Goal: Task Accomplishment & Management: Manage account settings

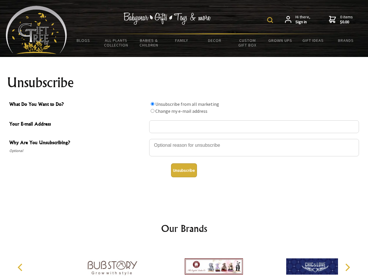
click at [271, 20] on img at bounding box center [270, 20] width 6 height 6
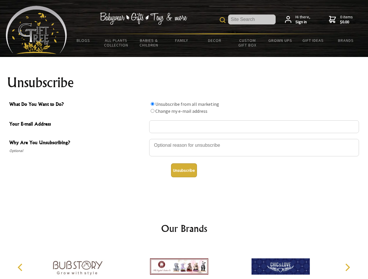
click at [184, 139] on div at bounding box center [254, 149] width 210 height 20
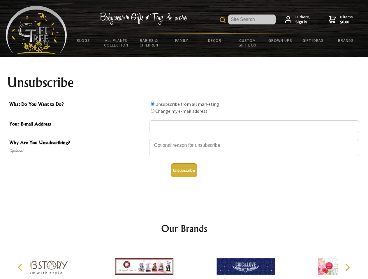
click at [152, 104] on input "What Do You Want to Do?" at bounding box center [152, 104] width 4 height 4
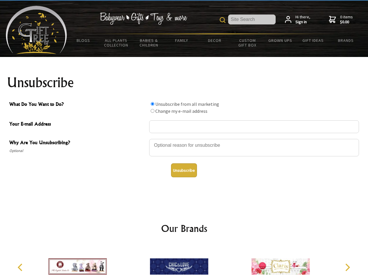
click at [152, 111] on input "What Do You Want to Do?" at bounding box center [152, 111] width 4 height 4
radio input "true"
click at [184, 171] on button "Unsubscribe" at bounding box center [184, 171] width 26 height 14
click at [21, 268] on icon "Previous" at bounding box center [21, 268] width 8 height 8
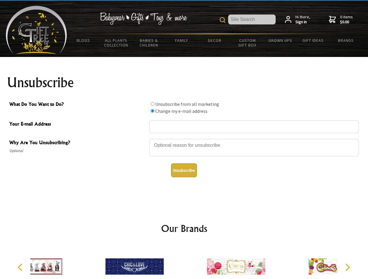
click at [347, 268] on icon "Next" at bounding box center [347, 268] width 8 height 8
